Goal: Transaction & Acquisition: Obtain resource

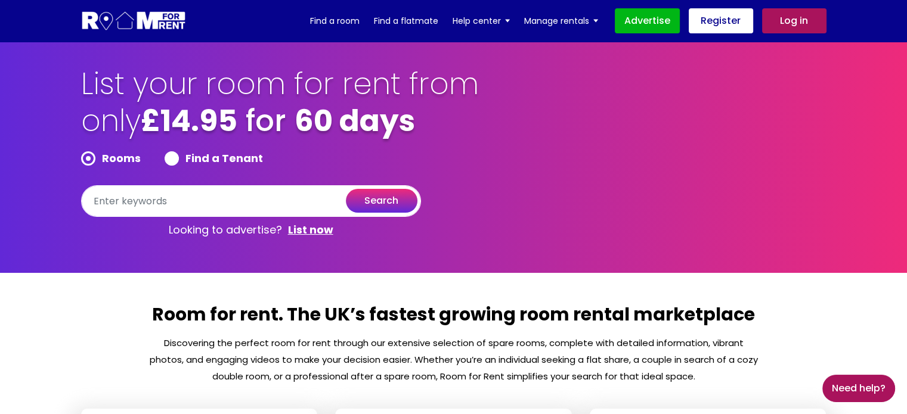
click at [176, 167] on div "Find a Tenant" at bounding box center [214, 160] width 98 height 19
click at [173, 163] on label "Find a Tenant" at bounding box center [214, 158] width 98 height 14
radio input "true"
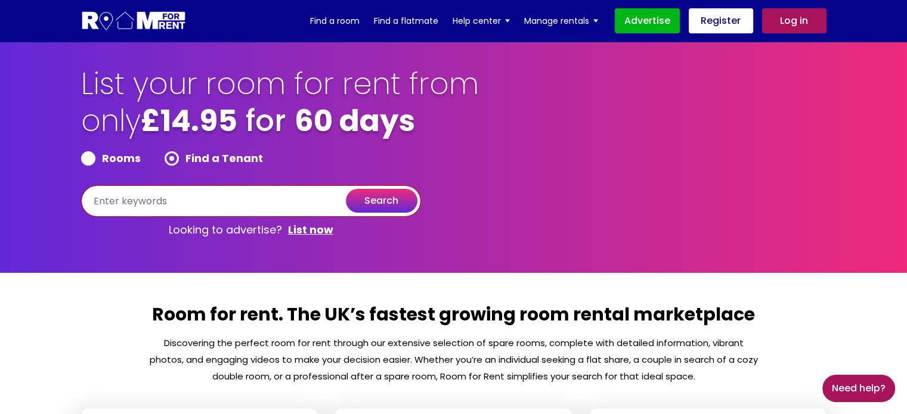
click at [181, 206] on input "text" at bounding box center [251, 201] width 340 height 32
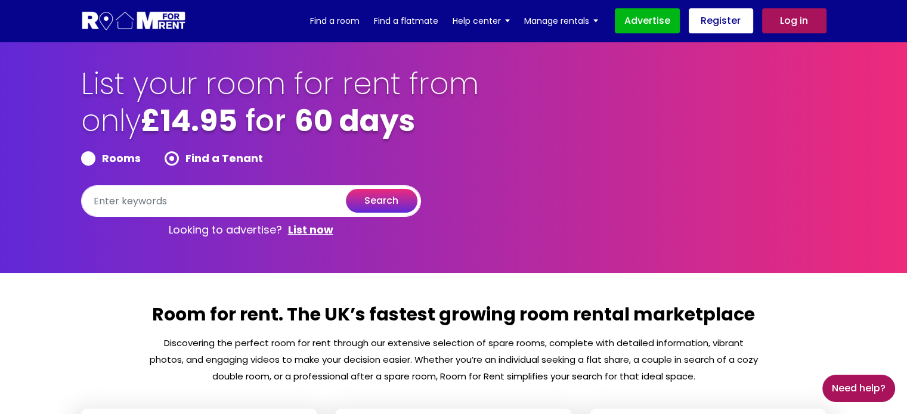
click at [111, 160] on label "Rooms" at bounding box center [111, 158] width 60 height 14
radio input "true"
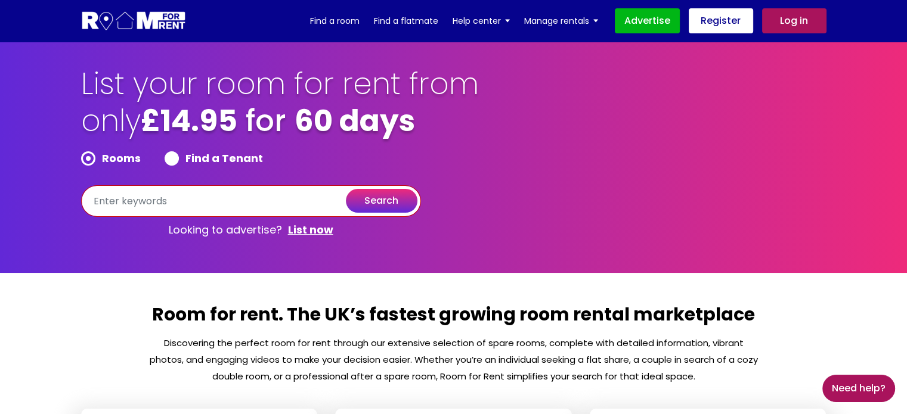
click at [129, 193] on input "text" at bounding box center [251, 201] width 340 height 32
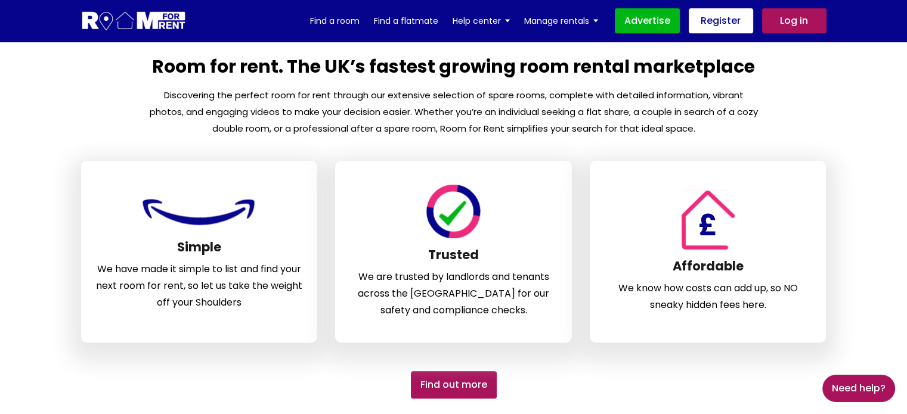
scroll to position [249, 0]
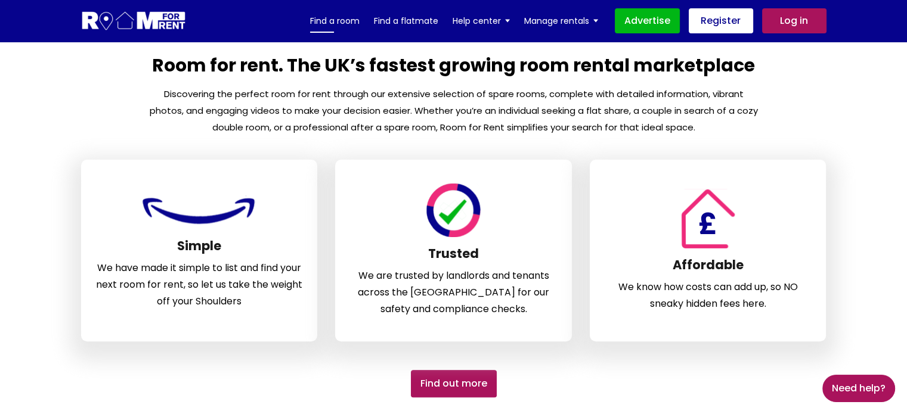
click at [339, 17] on link "Find a room" at bounding box center [334, 21] width 49 height 18
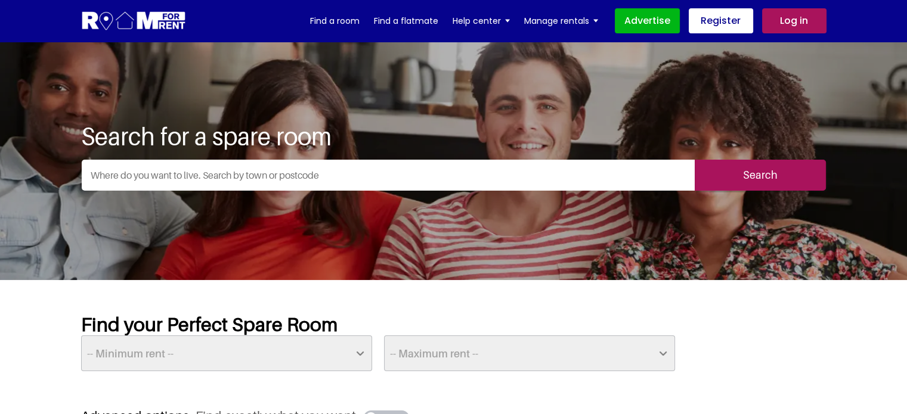
click at [338, 177] on input "text" at bounding box center [388, 175] width 613 height 31
click at [253, 178] on input "text" at bounding box center [388, 175] width 613 height 31
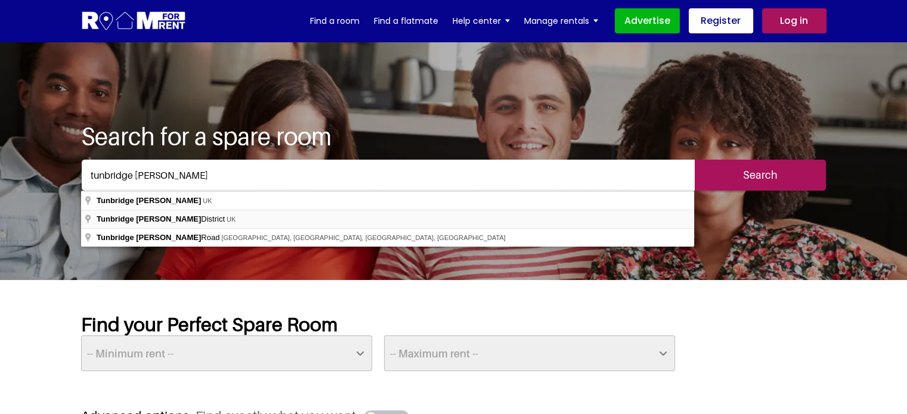
type input "Tunbridge Wells District, UK"
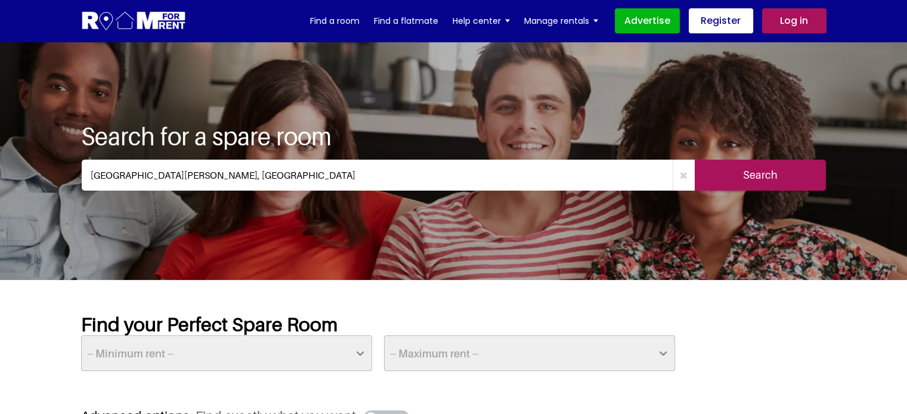
click at [784, 169] on input "Search" at bounding box center [760, 175] width 131 height 31
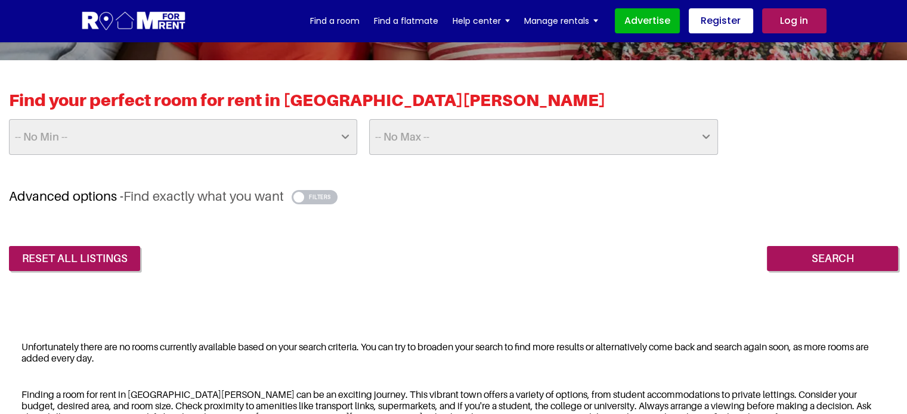
scroll to position [242, 0]
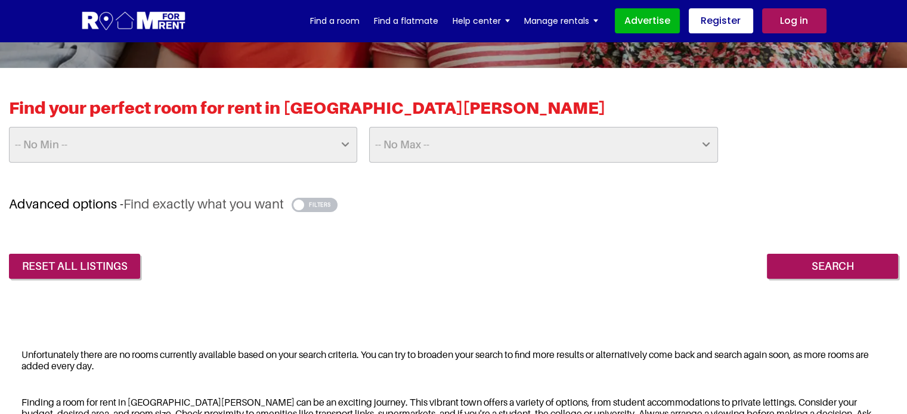
click at [401, 140] on select "-- No Max -- £50 £75 £100 £125 £150 £175 £200 £225 £250 £275 £300 £325 £350 £37…" at bounding box center [543, 145] width 348 height 36
select select "above"
click at [369, 127] on select "-- No Max -- £50 £75 £100 £125 £150 £175 £200 £225 £250 £275 £300 £325 £350 £37…" at bounding box center [543, 145] width 348 height 36
click at [818, 259] on input "Search" at bounding box center [832, 266] width 131 height 25
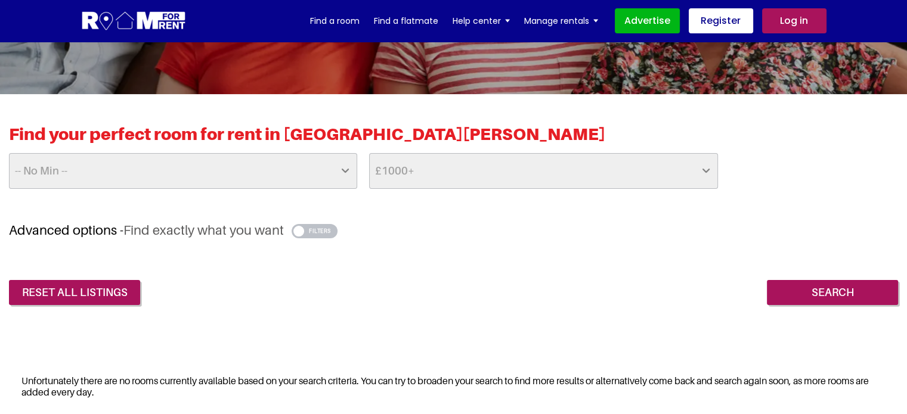
scroll to position [215, 0]
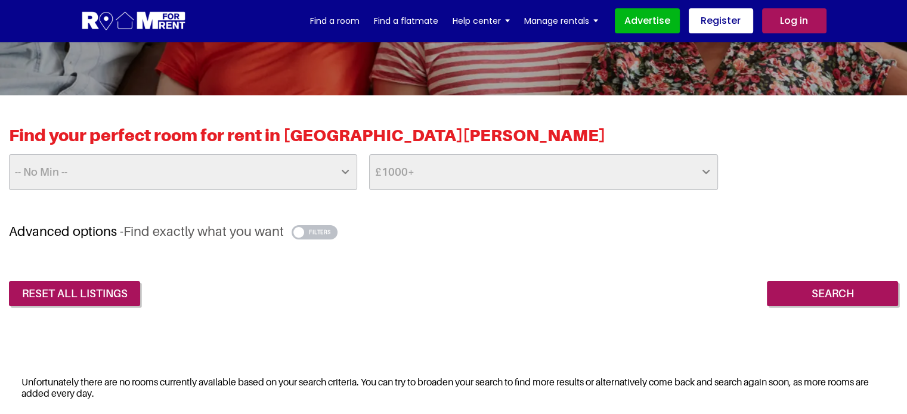
click at [337, 172] on select "-- No Min -- £25 £50 £75 £100 £125 £150 £175 £200 £225 £250 £275 £300 £325 £350…" at bounding box center [183, 172] width 348 height 36
select select "500"
click at [9, 154] on select "-- No Min -- £25 £50 £75 £100 £125 £150 £175 £200 £225 £250 £275 £300 £325 £350…" at bounding box center [183, 172] width 348 height 36
click at [804, 290] on input "Search" at bounding box center [832, 293] width 131 height 25
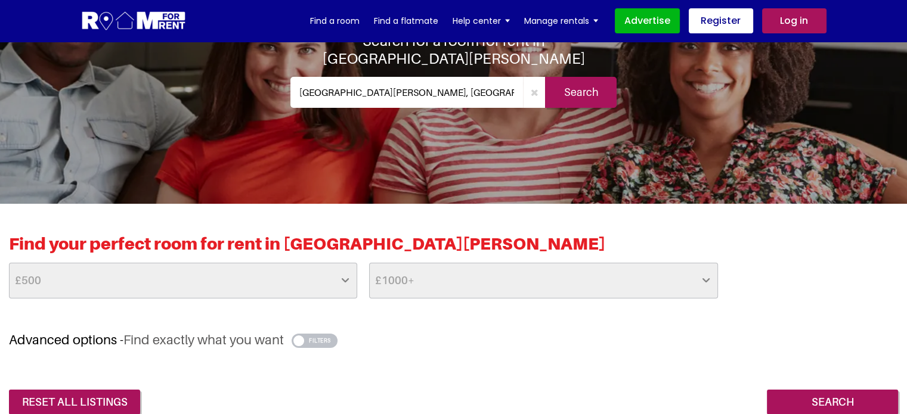
scroll to position [105, 0]
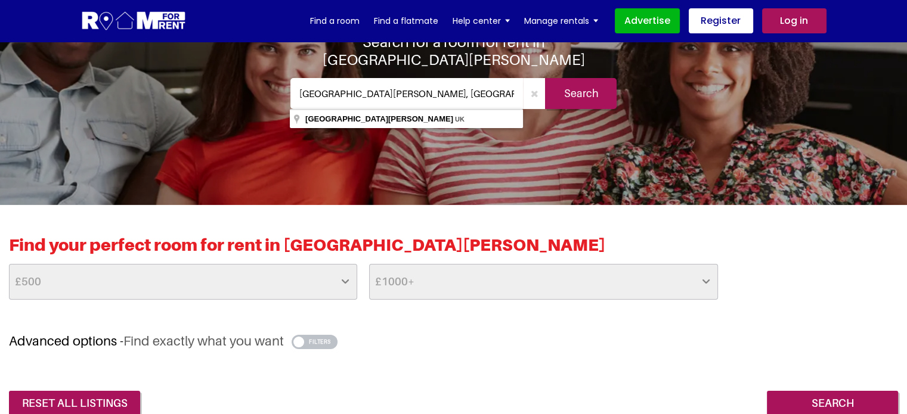
click at [382, 101] on input "Tunbridge Wells District, UK" at bounding box center [406, 93] width 233 height 31
click at [484, 97] on input "Tunbridge Wells District, UK" at bounding box center [406, 93] width 233 height 31
click at [401, 87] on input "Tunbridge Wells District, UK" at bounding box center [406, 93] width 233 height 31
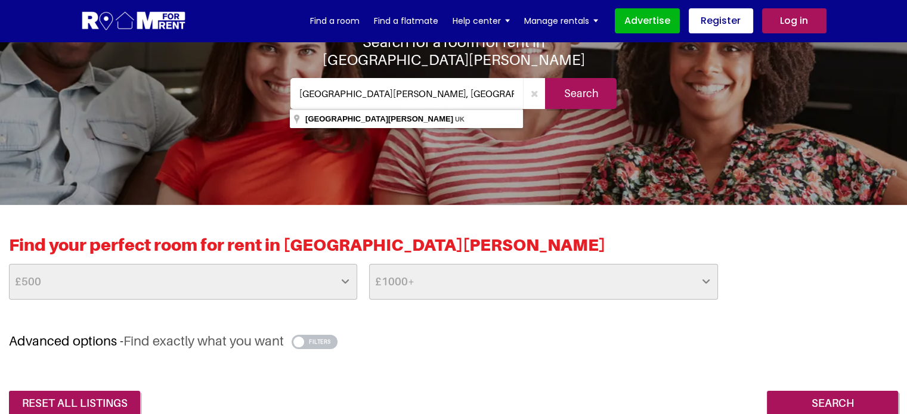
click at [401, 87] on input "Tunbridge Wells District, UK" at bounding box center [406, 93] width 233 height 31
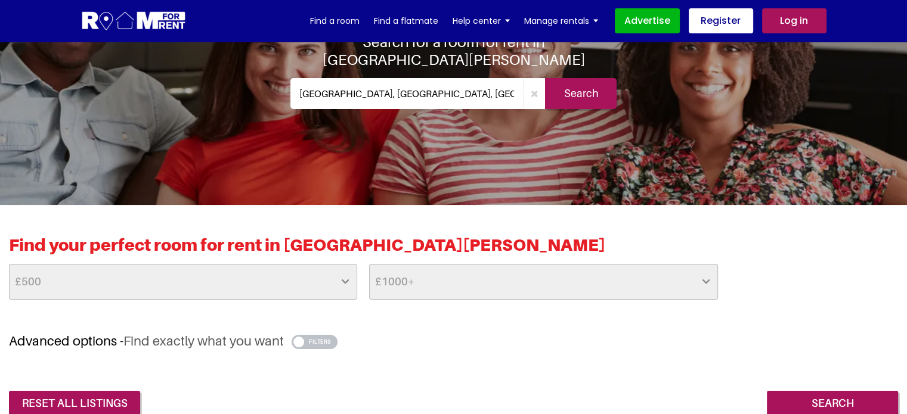
click at [320, 93] on input "East Sheen, London, UK" at bounding box center [406, 93] width 233 height 31
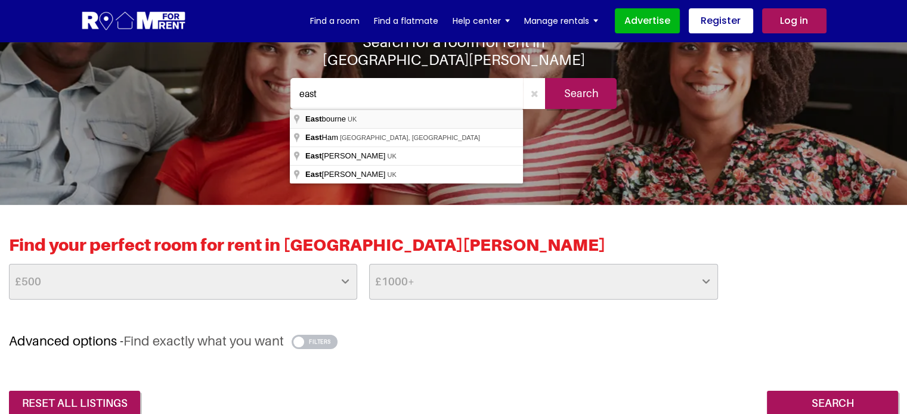
type input "[GEOGRAPHIC_DATA], [GEOGRAPHIC_DATA]"
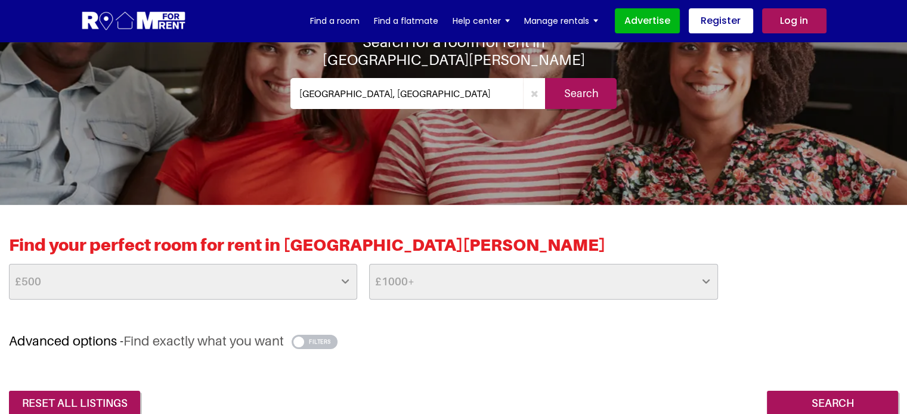
click at [575, 98] on input "Search" at bounding box center [581, 93] width 72 height 31
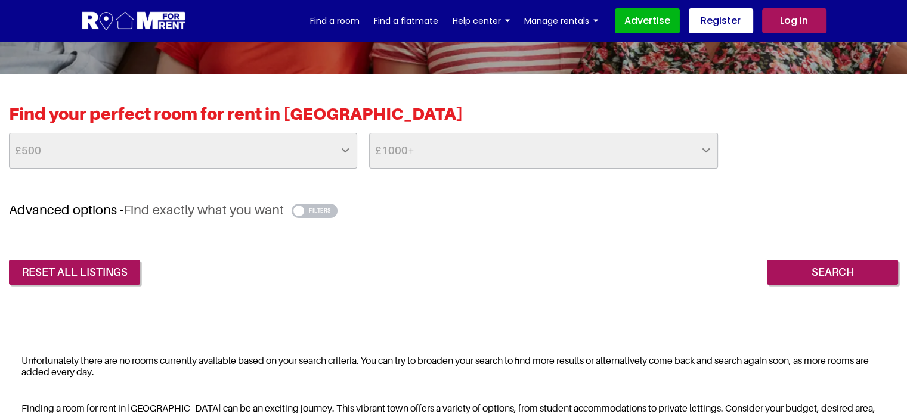
scroll to position [237, 0]
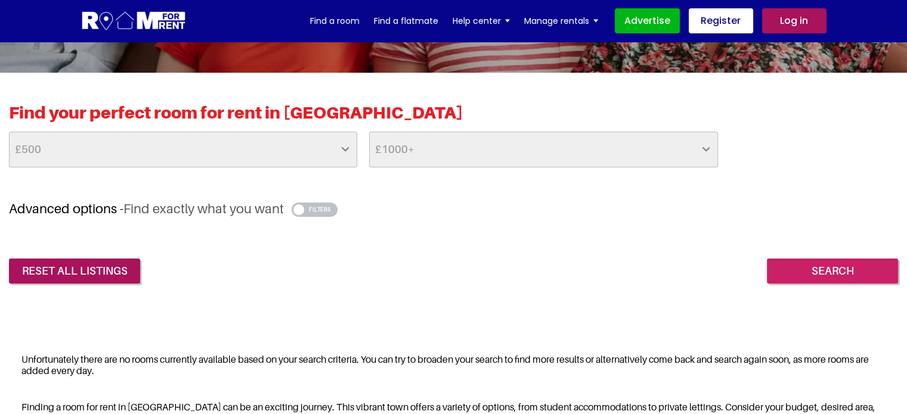
click at [831, 262] on input "Search" at bounding box center [832, 271] width 131 height 25
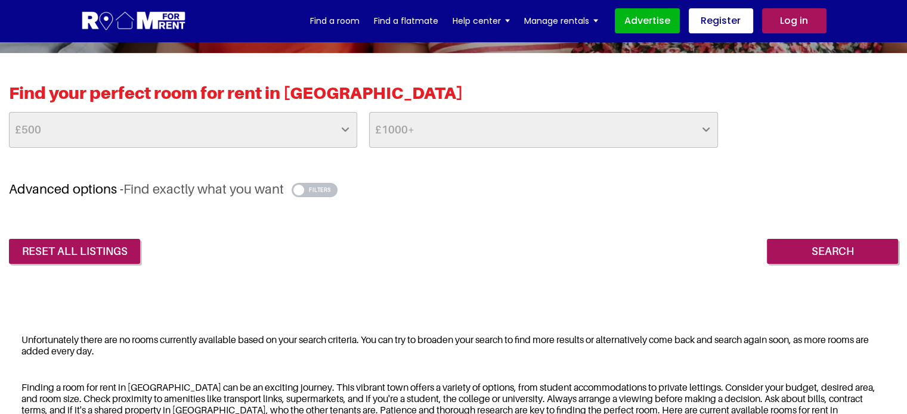
scroll to position [258, 0]
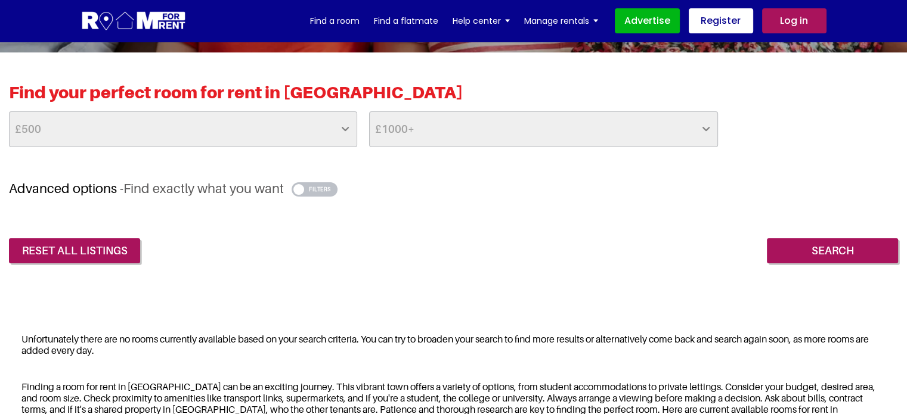
click at [323, 187] on button "button" at bounding box center [315, 189] width 46 height 14
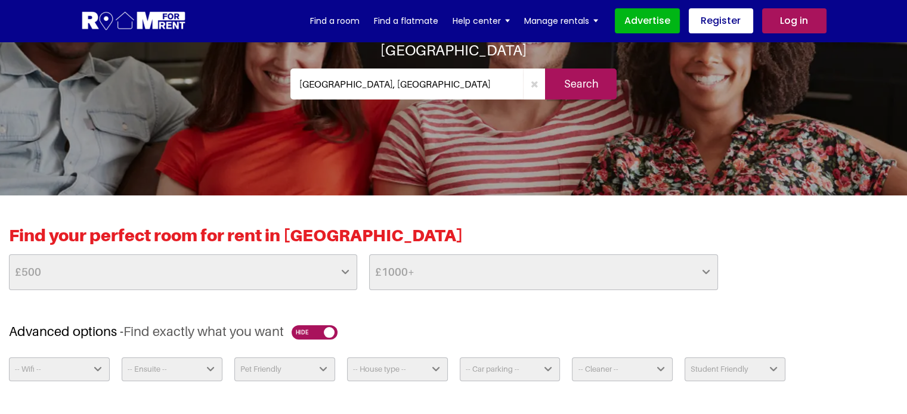
scroll to position [0, 0]
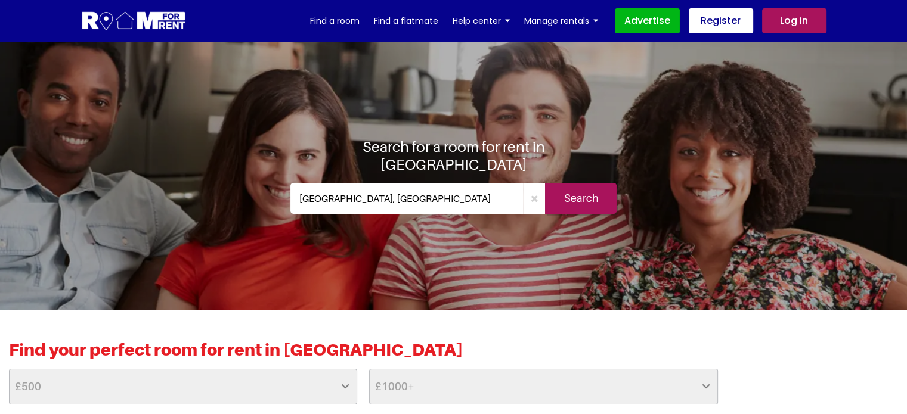
click at [392, 185] on input "Eastbourne, UK" at bounding box center [406, 198] width 233 height 31
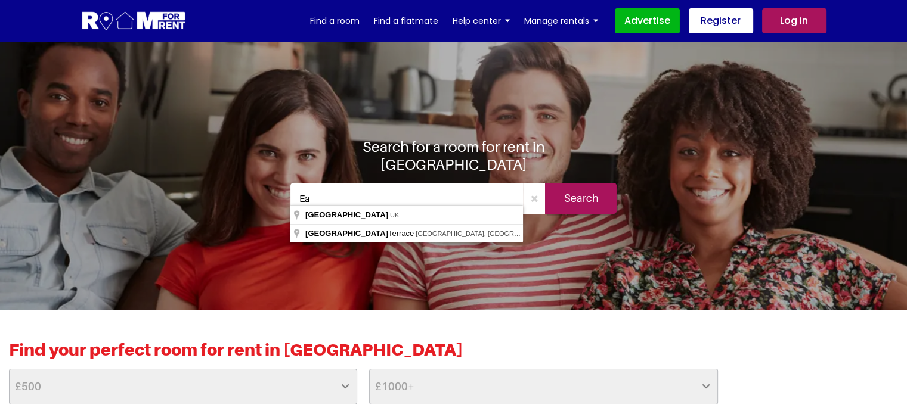
type input "E"
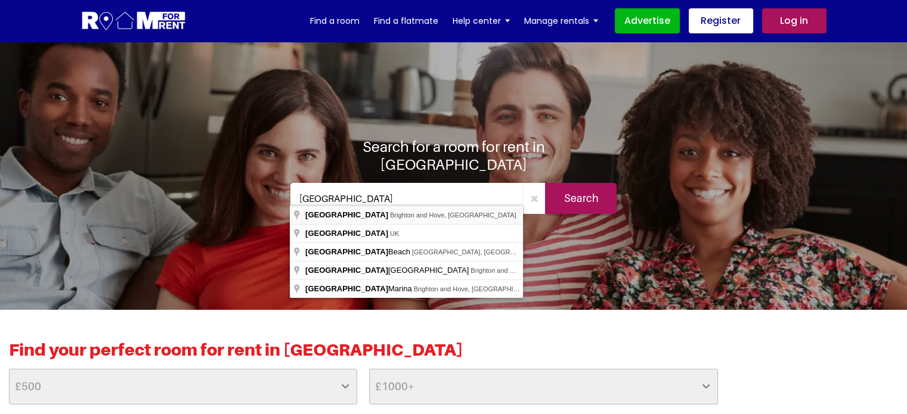
type input "Brighton, Brighton and Hove, UK"
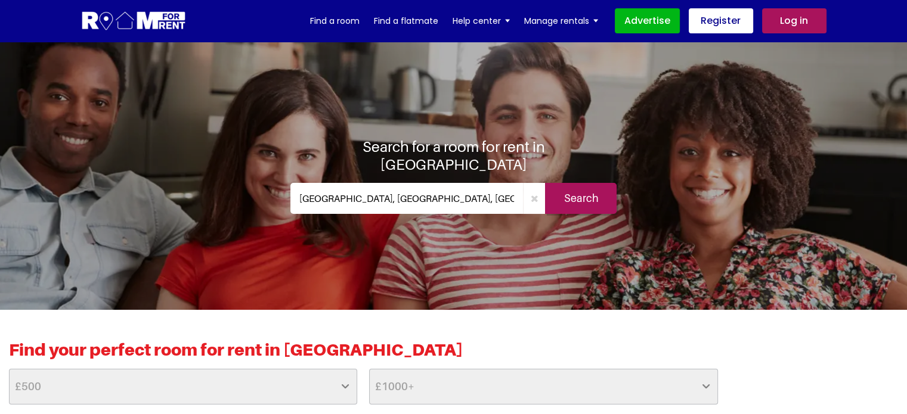
click at [565, 192] on input "Search" at bounding box center [581, 198] width 72 height 31
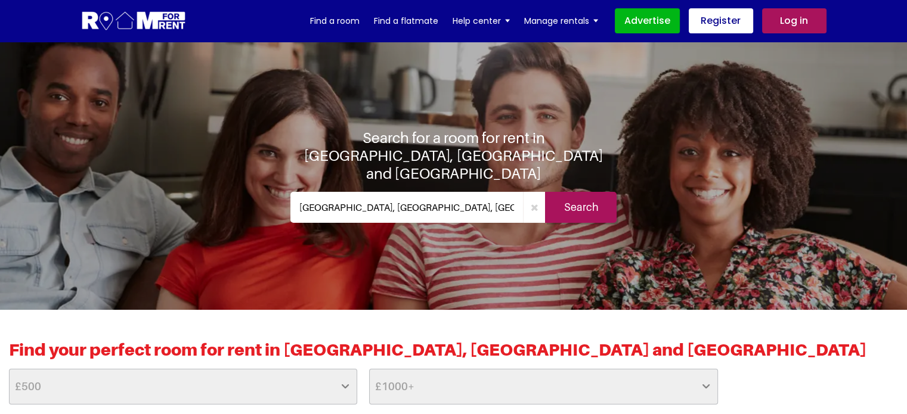
click at [575, 196] on input "Search" at bounding box center [581, 207] width 72 height 31
click at [341, 196] on input "[GEOGRAPHIC_DATA], [GEOGRAPHIC_DATA], [GEOGRAPHIC_DATA]" at bounding box center [406, 207] width 233 height 31
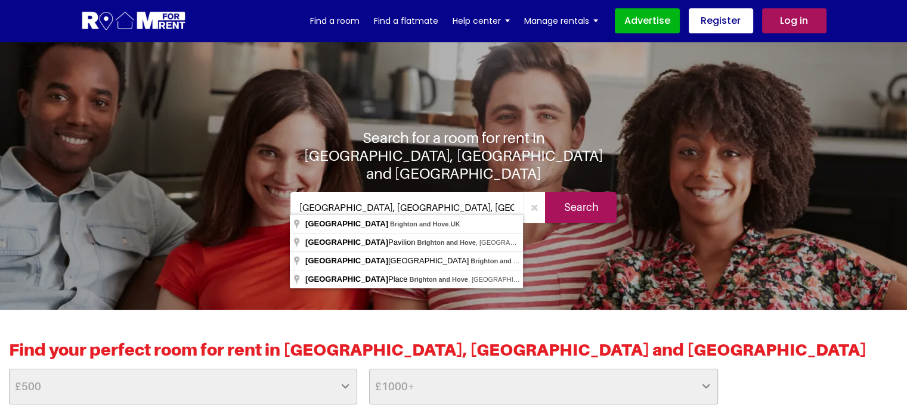
click at [341, 196] on input "Brighton, Brighton and Hove, UK" at bounding box center [406, 207] width 233 height 31
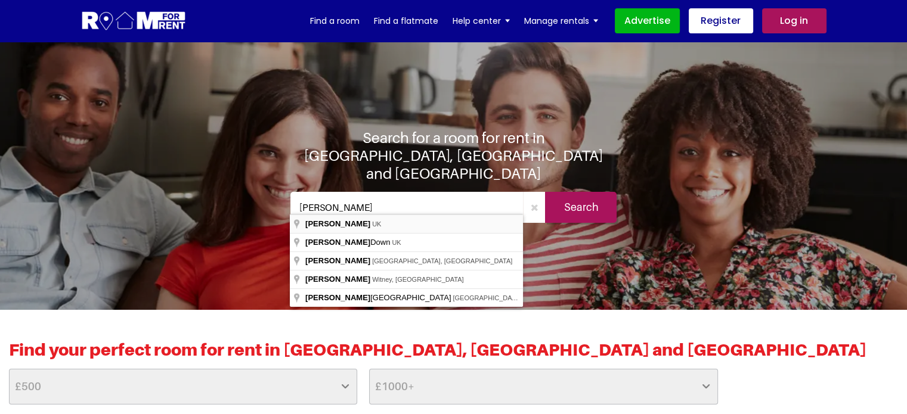
type input "[PERSON_NAME], [GEOGRAPHIC_DATA]"
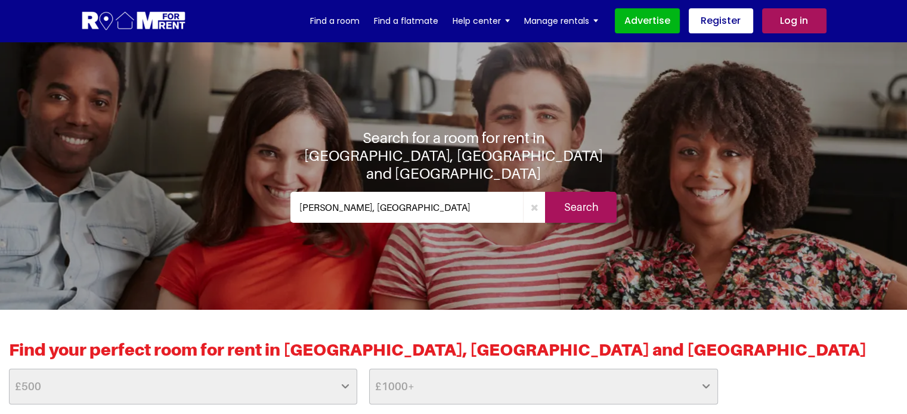
click at [568, 198] on input "Search" at bounding box center [581, 207] width 72 height 31
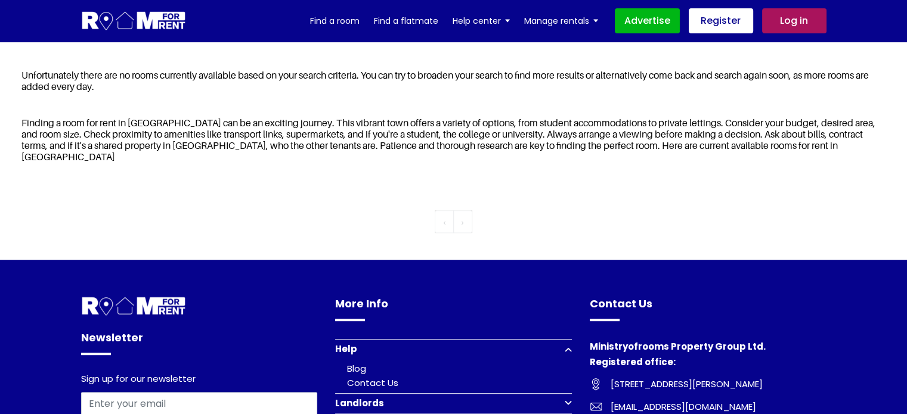
scroll to position [522, 0]
